Goal: Transaction & Acquisition: Subscribe to service/newsletter

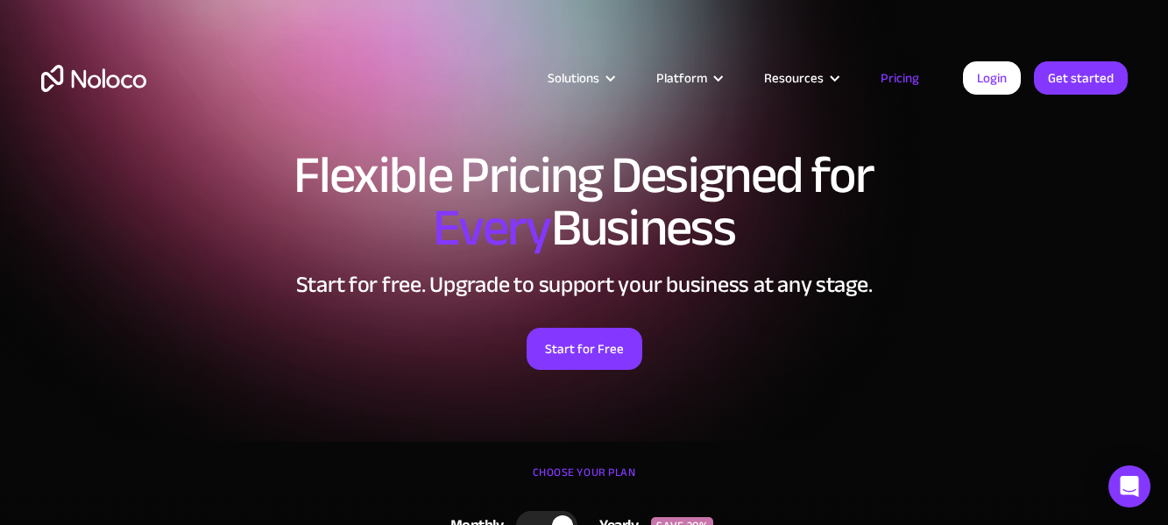
click at [422, 322] on div "Start for Free" at bounding box center [584, 342] width 1087 height 54
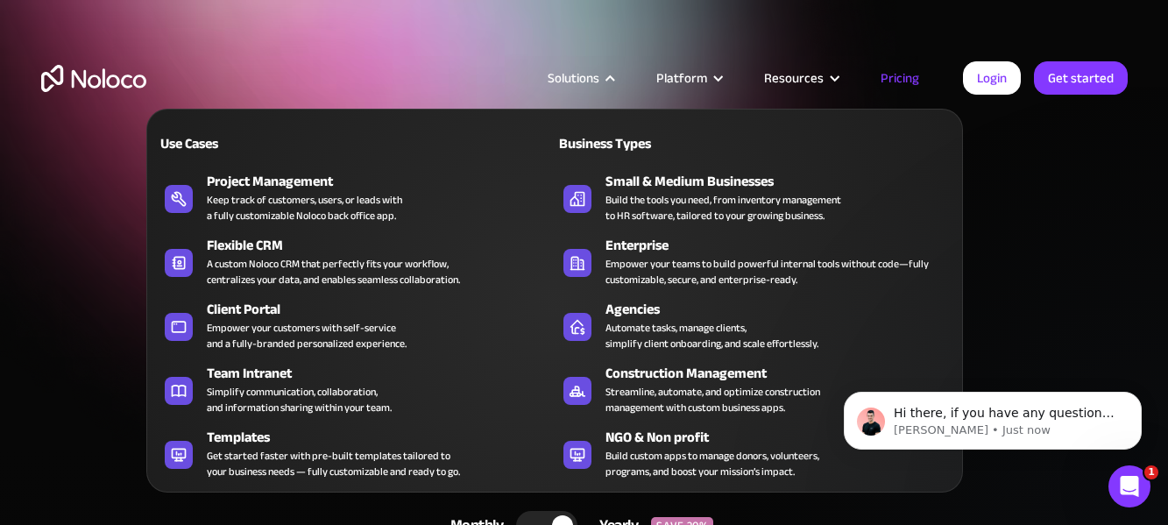
click at [617, 76] on div at bounding box center [610, 78] width 13 height 13
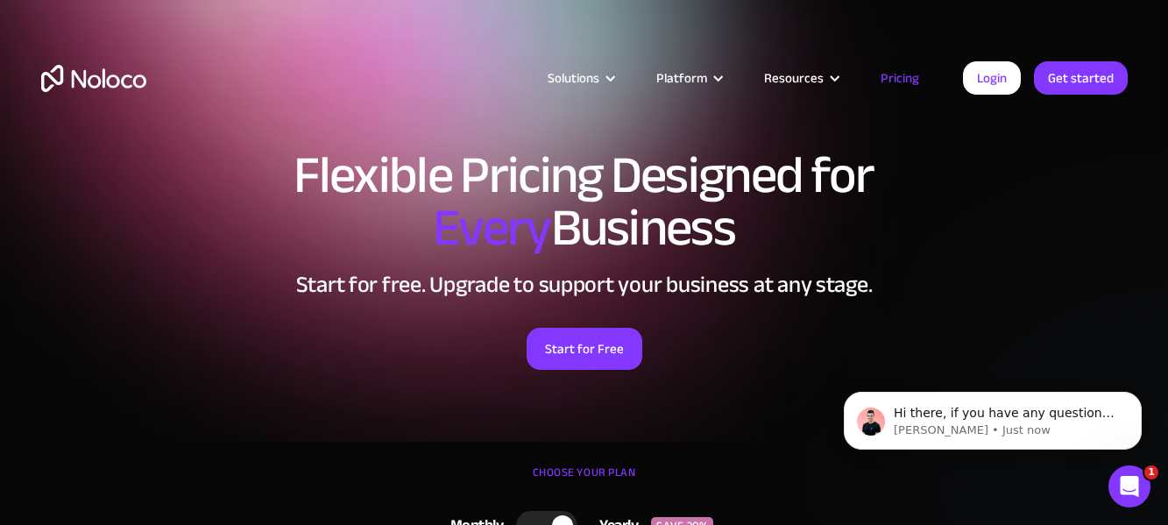
click at [476, 459] on div "CHOOSE YOUR PLAN" at bounding box center [584, 481] width 1087 height 44
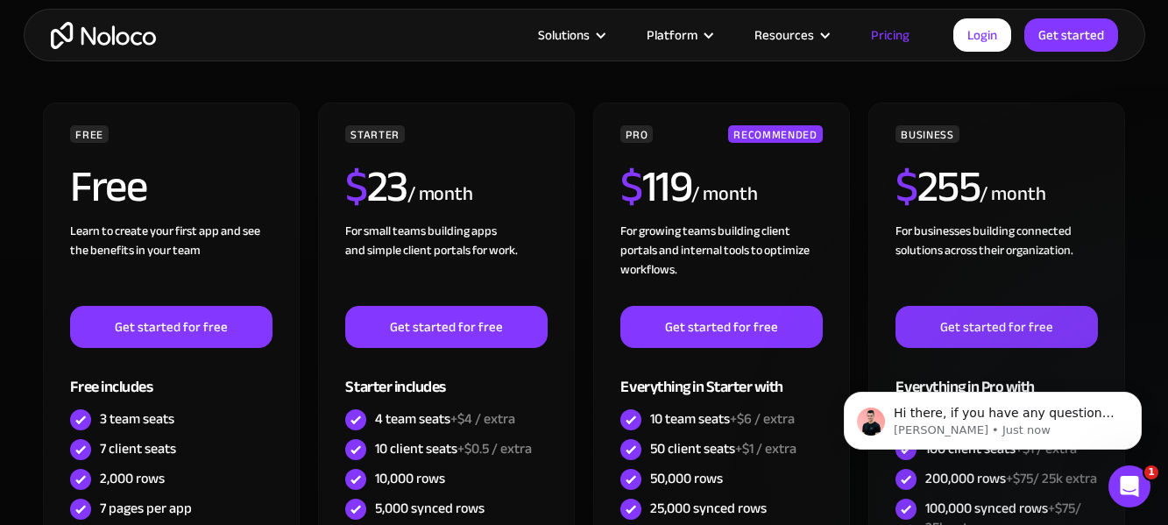
scroll to position [511, 0]
